Goal: Find contact information: Find contact information

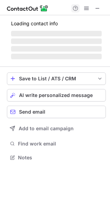
scroll to position [157, 110]
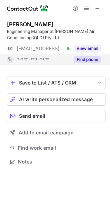
click at [83, 61] on button "Find phone" at bounding box center [87, 59] width 27 height 7
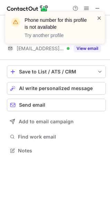
scroll to position [146, 110]
click at [99, 17] on span at bounding box center [100, 18] width 6 height 7
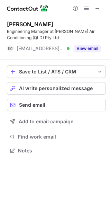
click at [98, 6] on span at bounding box center [98, 9] width 6 height 6
